Goal: Information Seeking & Learning: Get advice/opinions

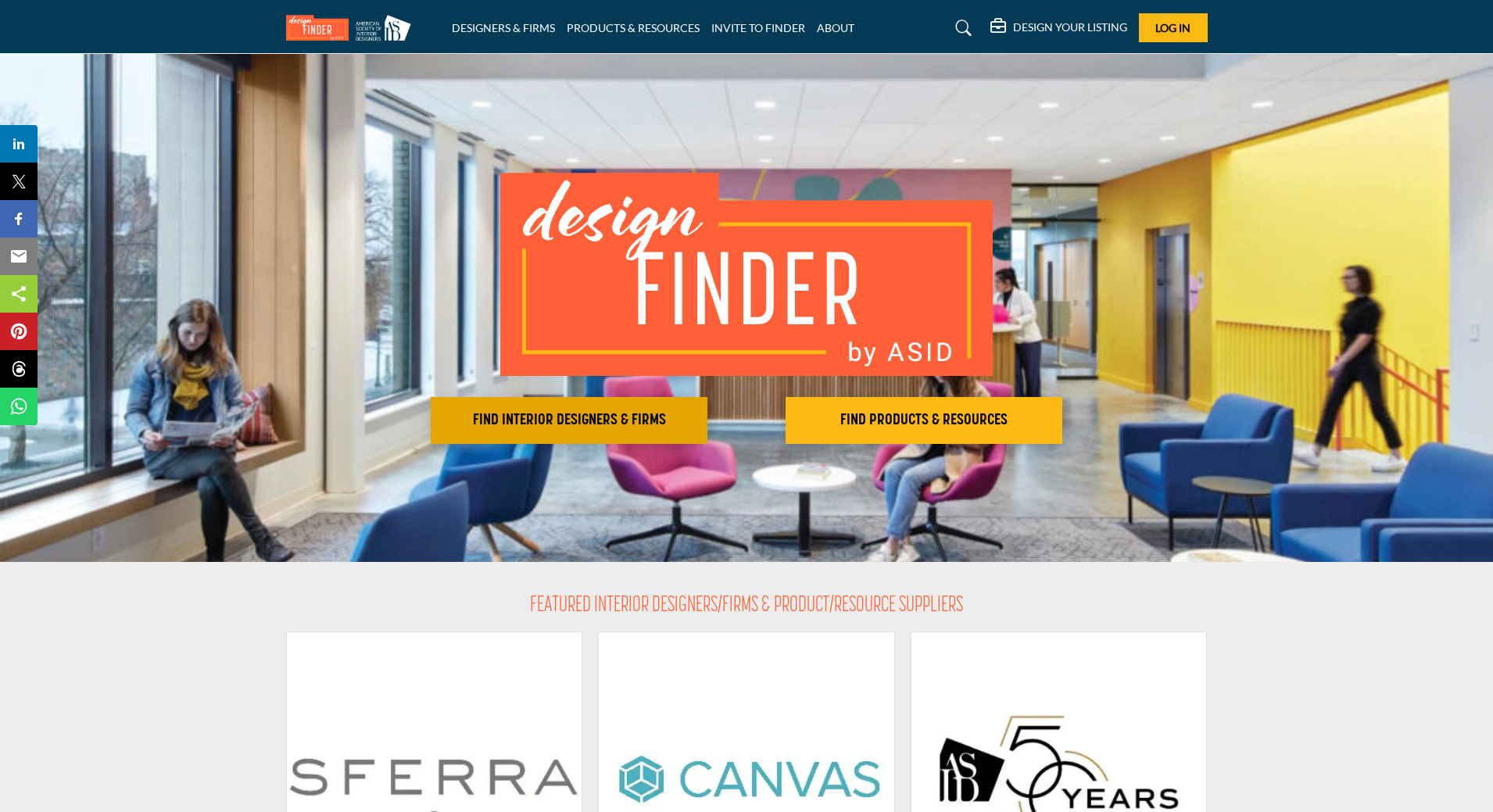
click at [644, 422] on h2 "FIND INTERIOR DESIGNERS & FIRMS" at bounding box center [569, 420] width 267 height 19
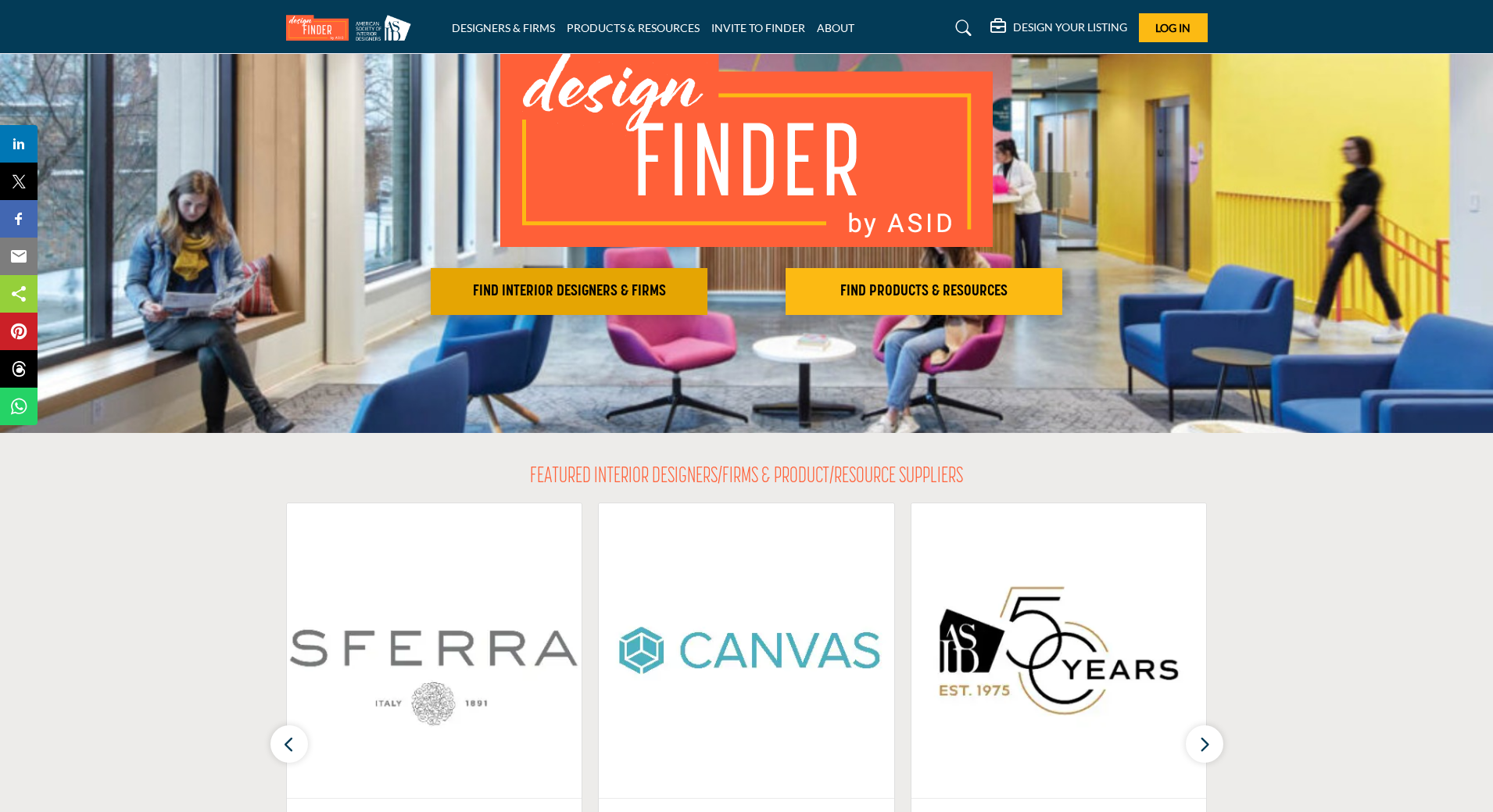
scroll to position [157, 0]
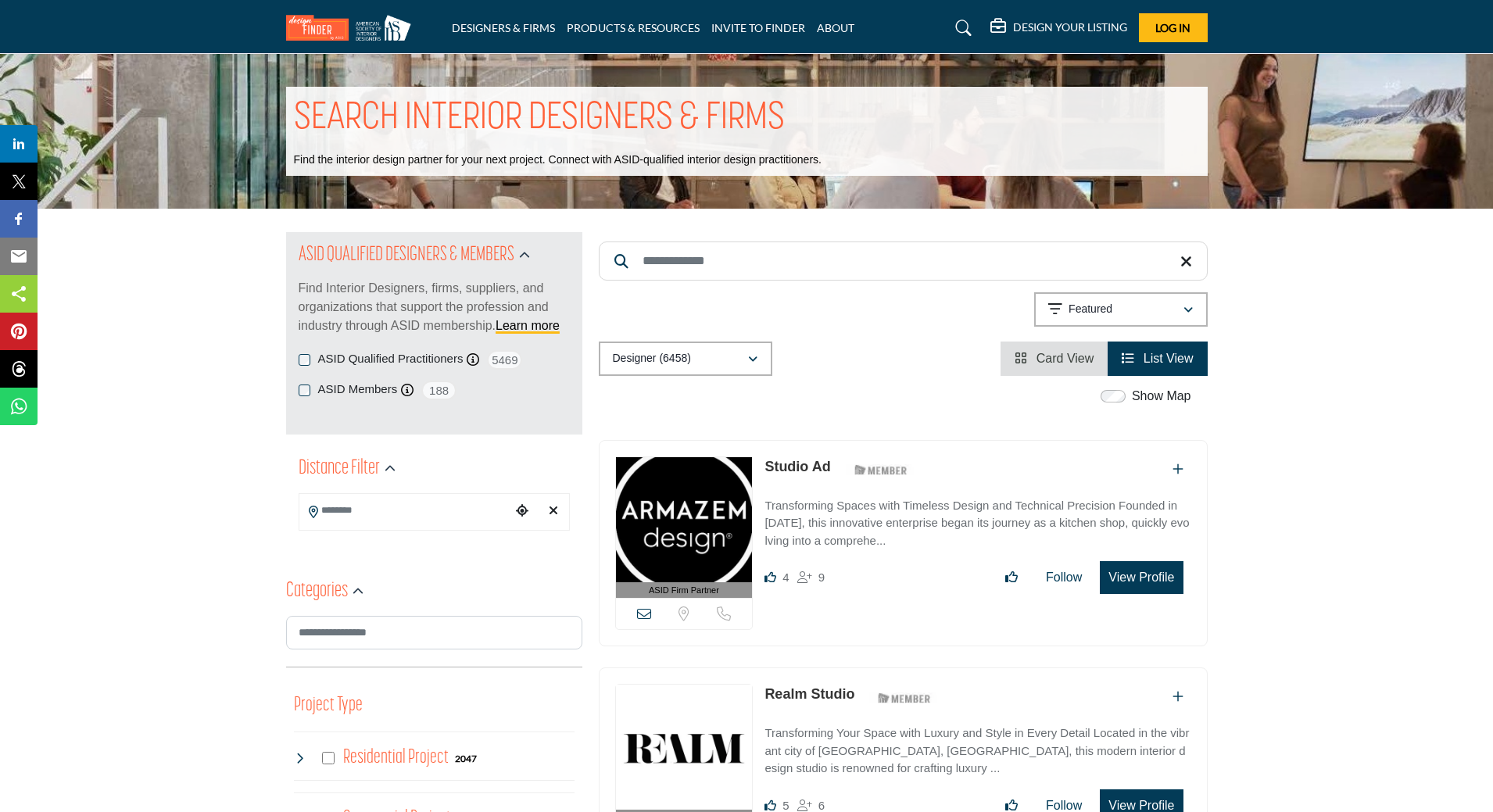
click at [406, 515] on input "Search Location" at bounding box center [404, 510] width 211 height 30
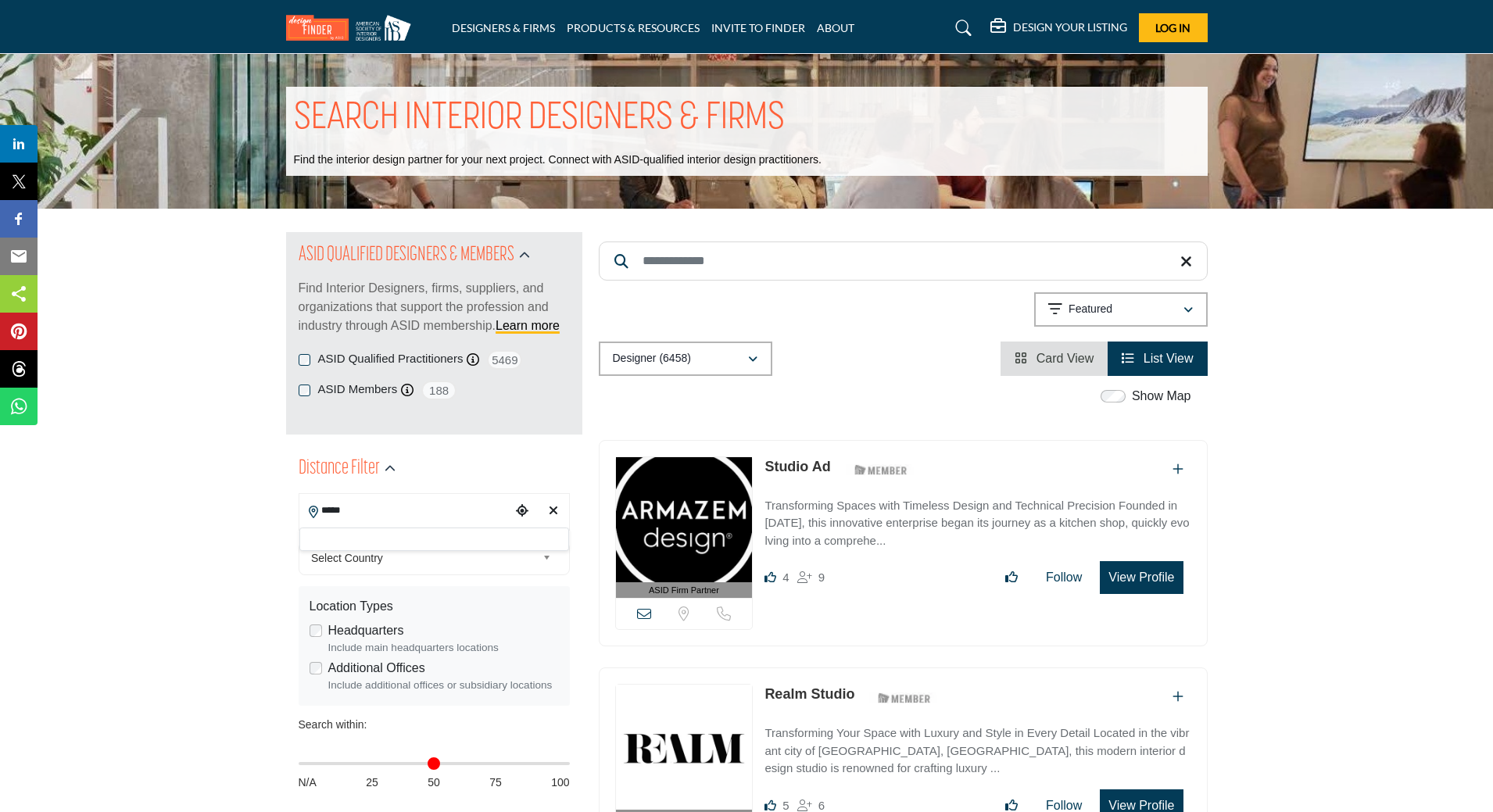
type input "*****"
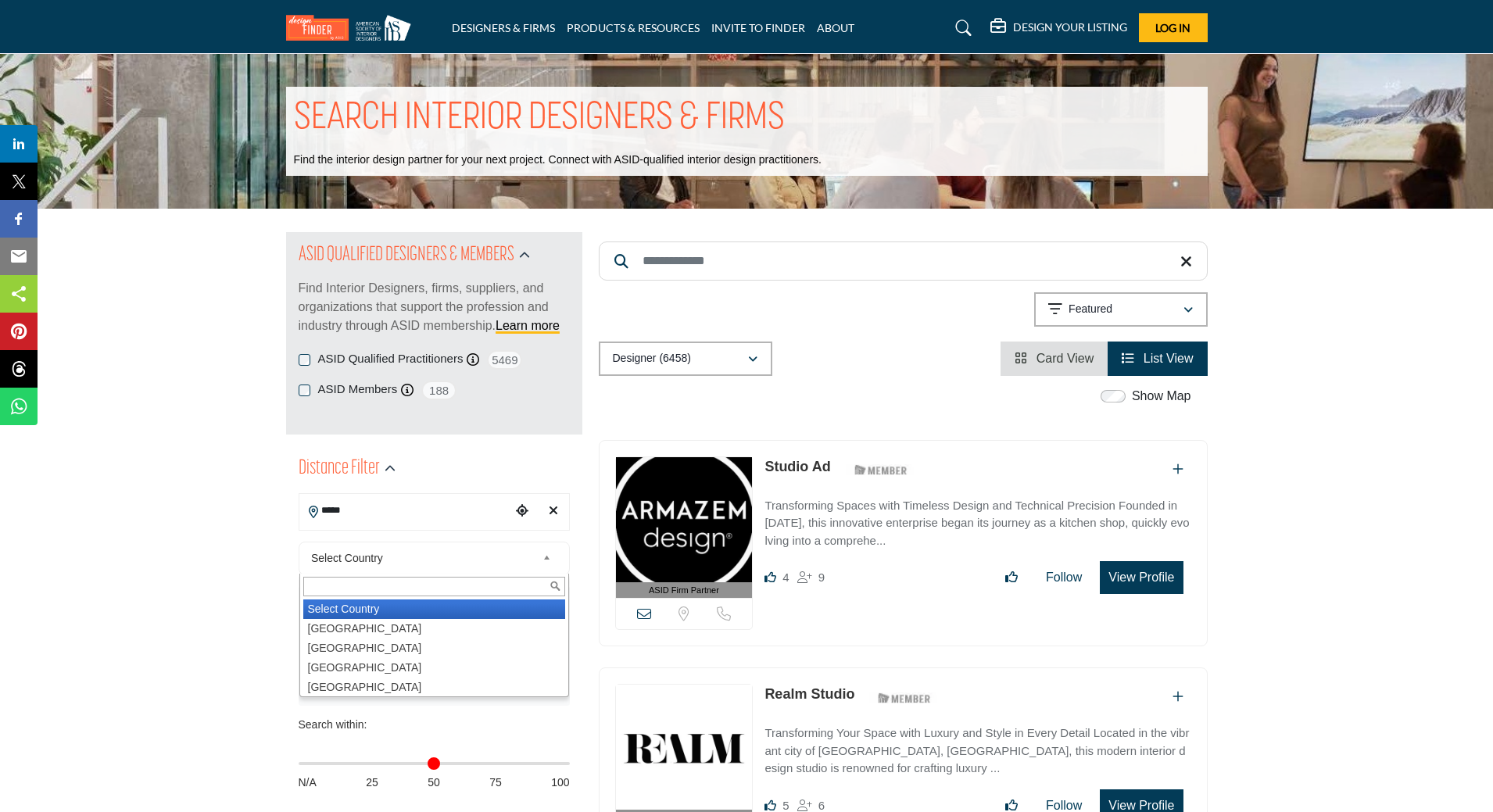
click at [408, 556] on span "Select Country" at bounding box center [423, 558] width 225 height 19
click at [368, 634] on li "United States" at bounding box center [434, 629] width 262 height 20
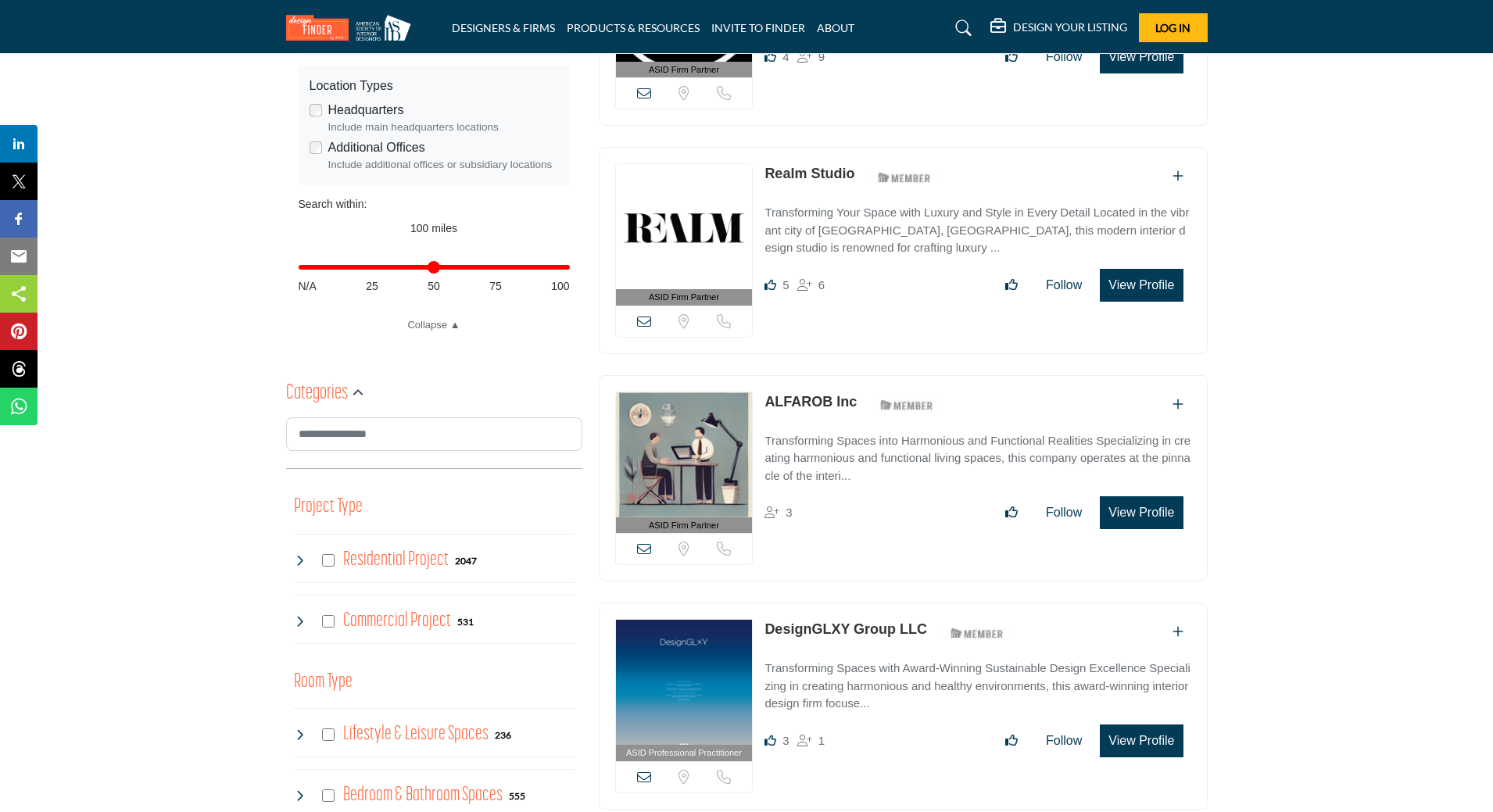
scroll to position [547, 0]
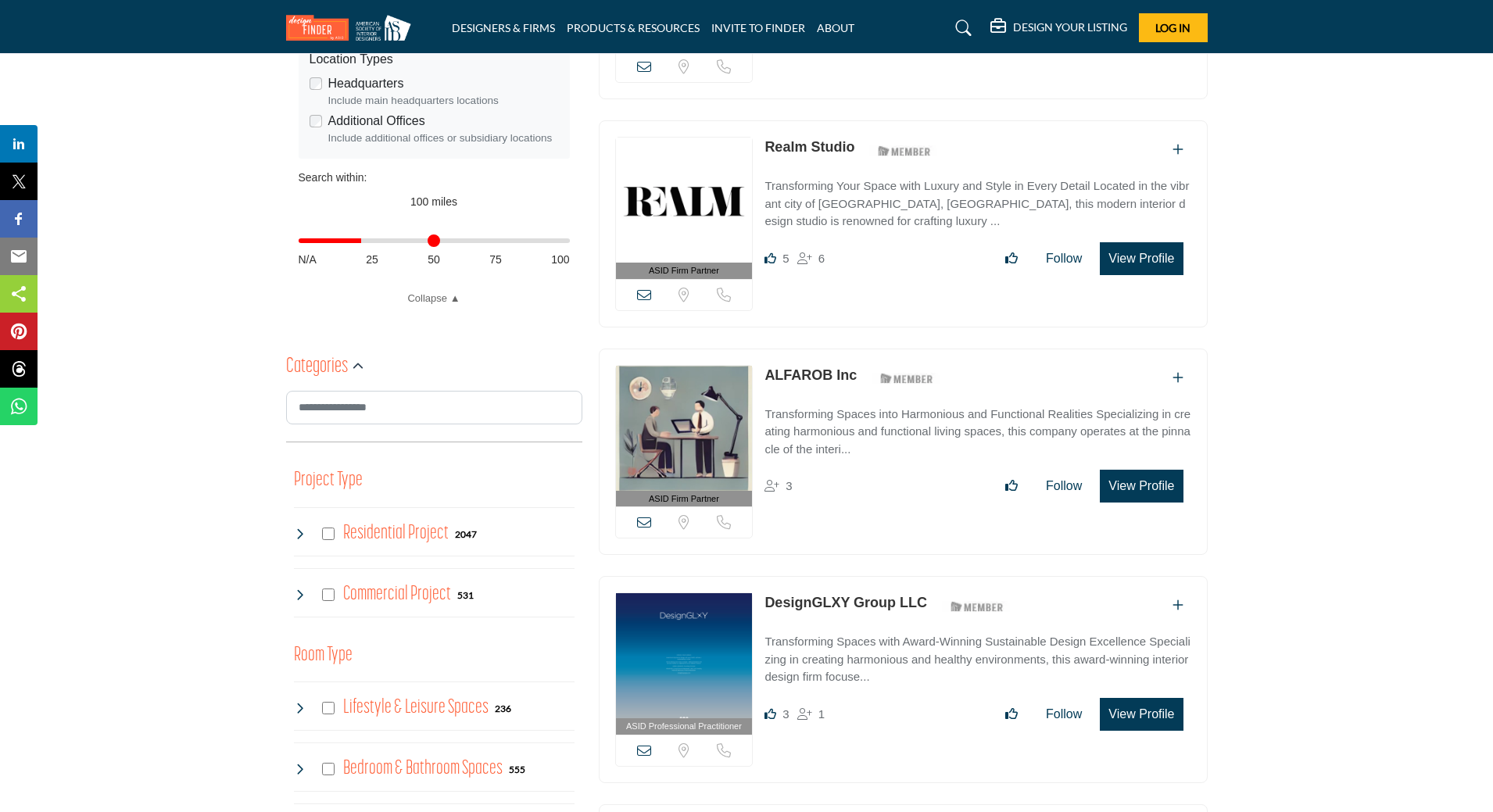
click at [365, 242] on input "Distance in miles" at bounding box center [434, 241] width 272 height 3
type input "**"
click at [372, 242] on input "Distance in miles" at bounding box center [434, 241] width 272 height 3
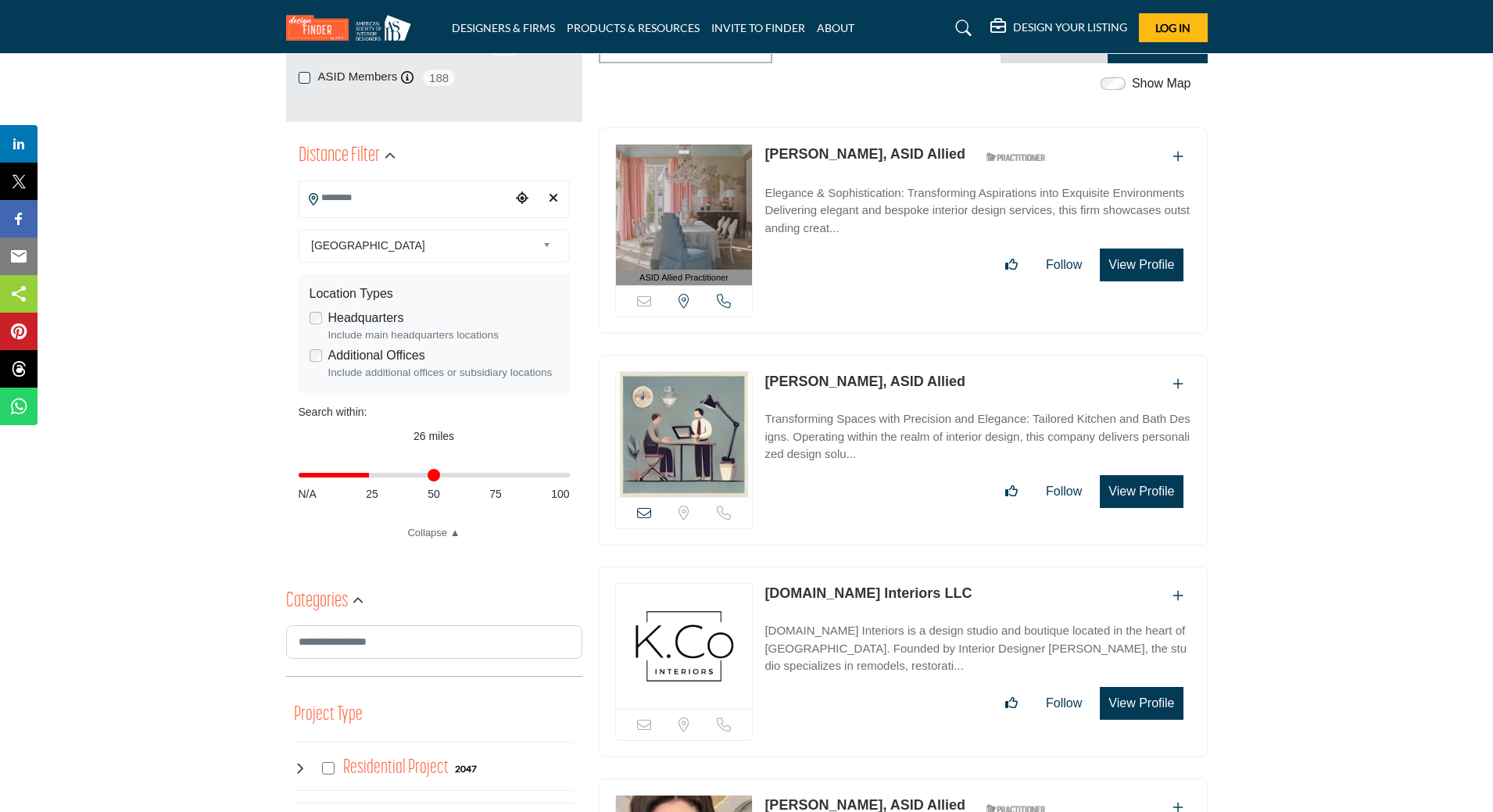
scroll to position [625, 0]
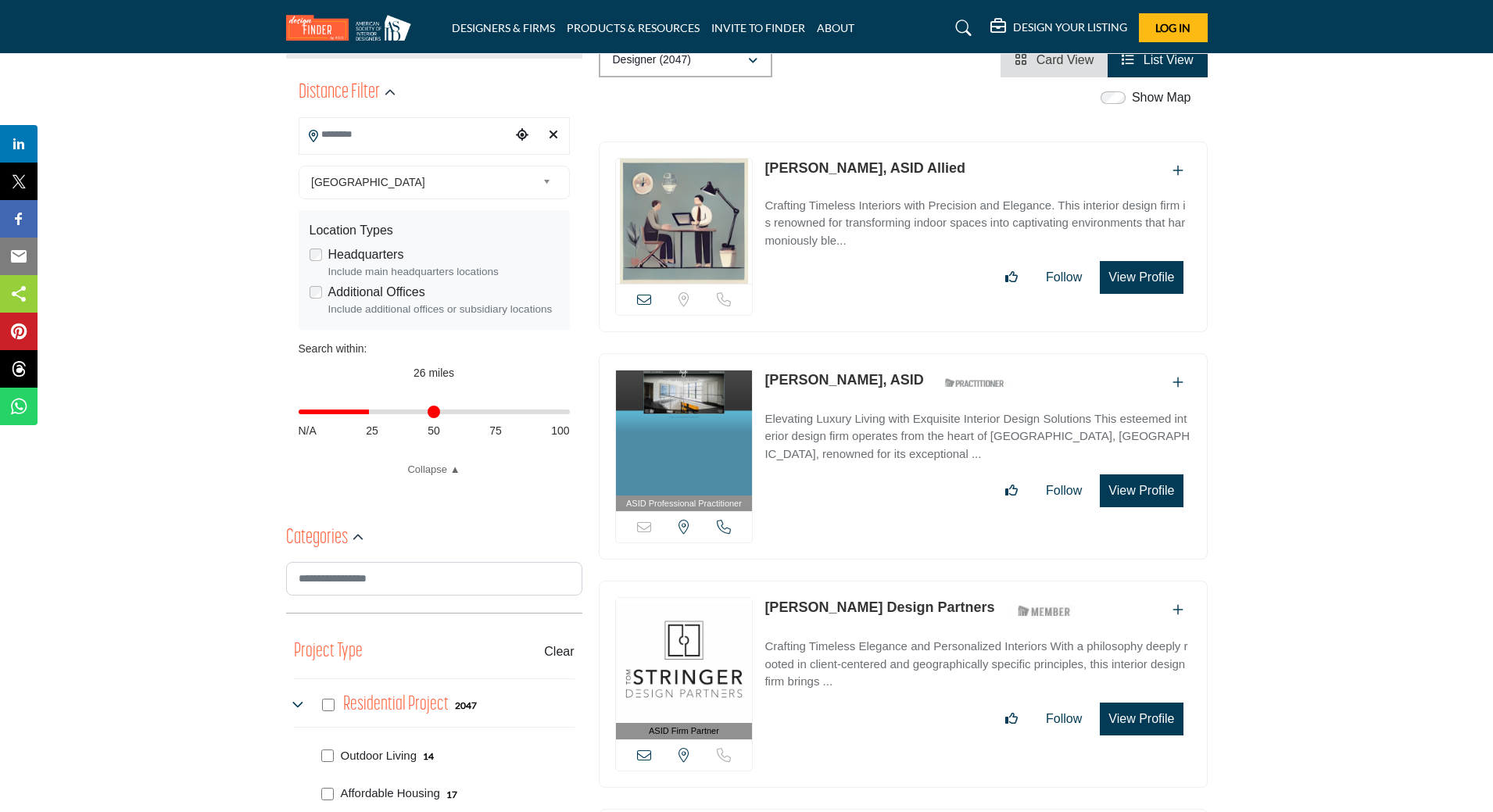
scroll to position [704, 0]
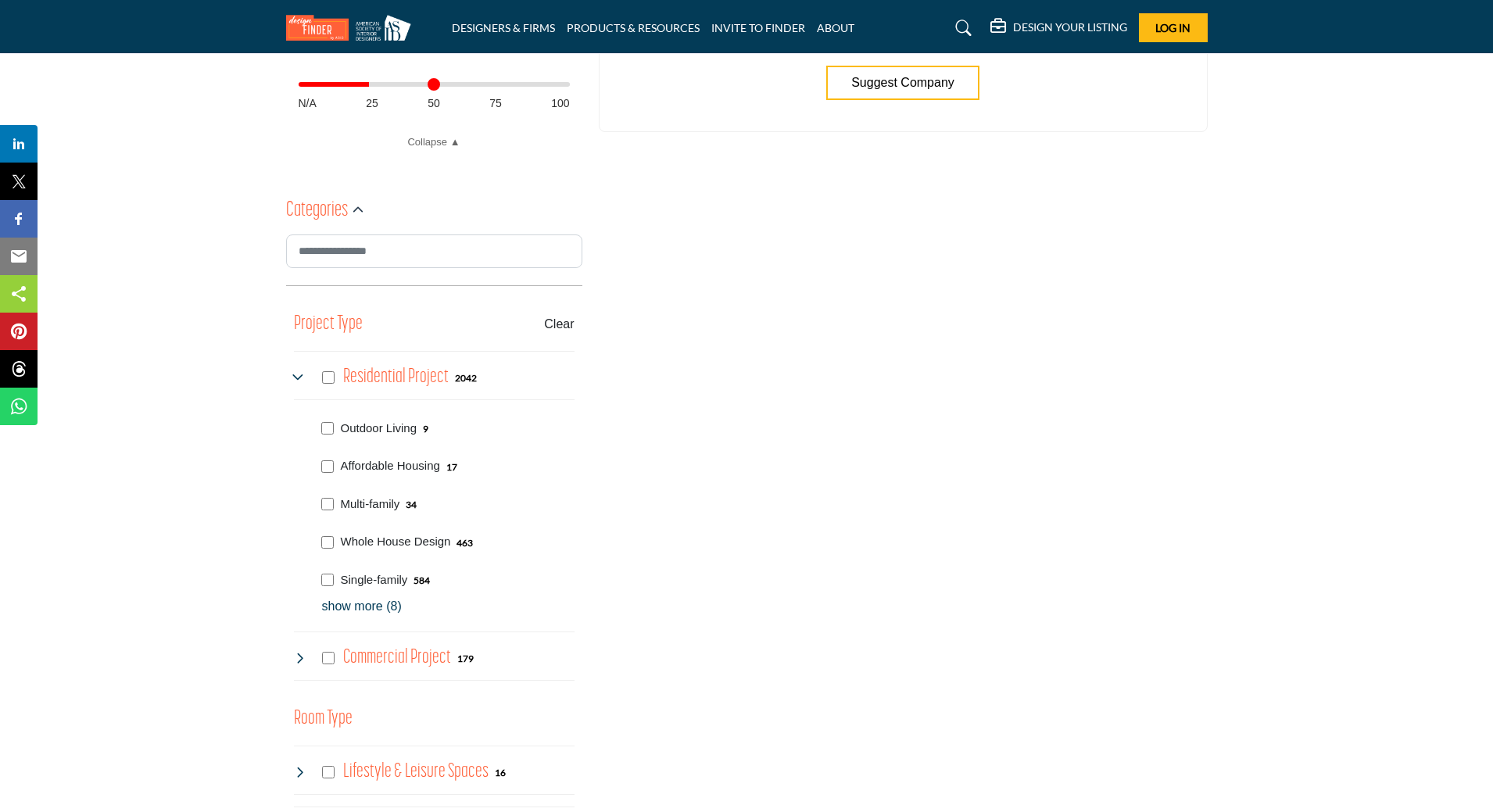
scroll to position [299, 0]
